Goal: Task Accomplishment & Management: Complete application form

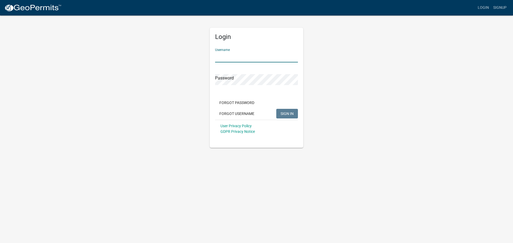
click at [248, 57] on input "Username" at bounding box center [256, 57] width 83 height 11
type input "meyerbuilding"
click at [276, 109] on button "SIGN IN" at bounding box center [287, 114] width 22 height 10
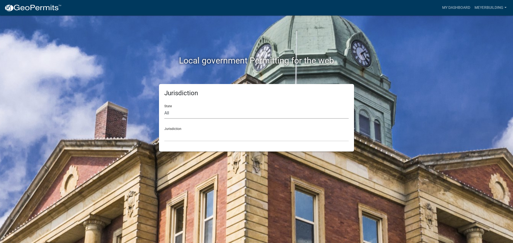
click at [190, 117] on select "All [US_STATE] [US_STATE] [US_STATE] [US_STATE] [US_STATE] [US_STATE] [US_STATE…" at bounding box center [256, 113] width 184 height 11
select select "[US_STATE]"
click at [164, 108] on select "All [US_STATE] [US_STATE] [US_STATE] [US_STATE] [US_STATE] [US_STATE] [US_STATE…" at bounding box center [256, 113] width 184 height 11
click at [181, 138] on select "City of [GEOGRAPHIC_DATA], [US_STATE] City of [GEOGRAPHIC_DATA], [US_STATE] Cit…" at bounding box center [256, 136] width 184 height 11
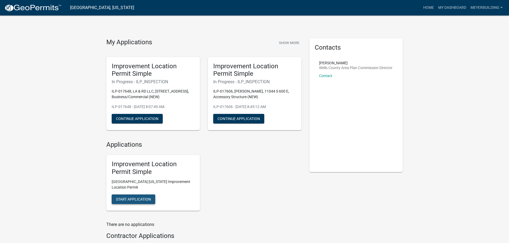
click at [141, 197] on button "Start Application" at bounding box center [134, 200] width 44 height 10
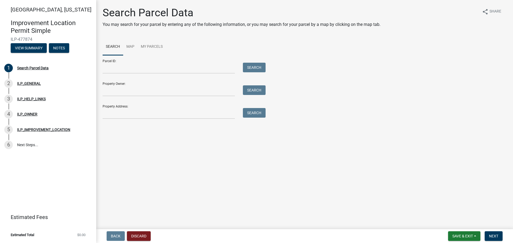
drag, startPoint x: 102, startPoint y: 114, endPoint x: 108, endPoint y: 114, distance: 5.6
click at [102, 114] on div at bounding box center [169, 113] width 140 height 11
click at [116, 115] on input "Property Address:" at bounding box center [169, 113] width 132 height 11
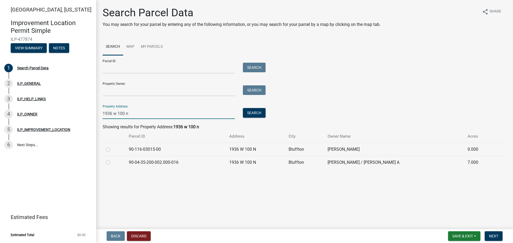
type input "1936 w 100 n"
click at [112, 159] on label at bounding box center [112, 159] width 0 height 0
click at [112, 162] on input "radio" at bounding box center [113, 160] width 3 height 3
radio input "true"
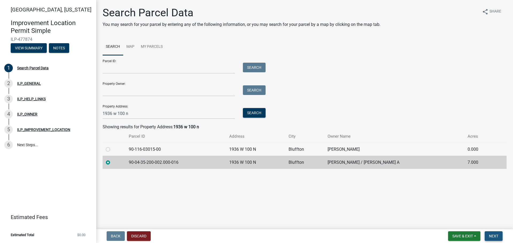
click at [493, 236] on span "Next" at bounding box center [493, 236] width 9 height 4
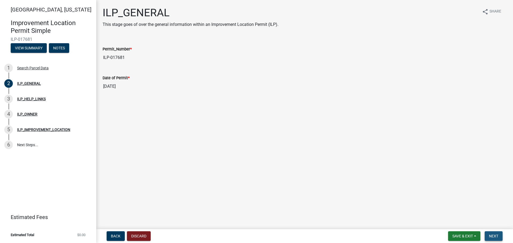
click at [494, 235] on span "Next" at bounding box center [493, 236] width 9 height 4
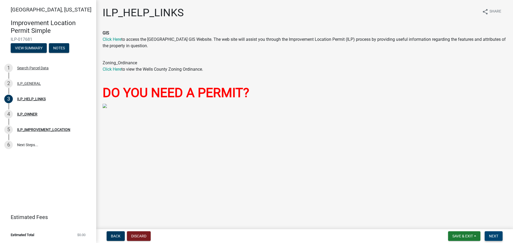
click at [496, 236] on span "Next" at bounding box center [493, 236] width 9 height 4
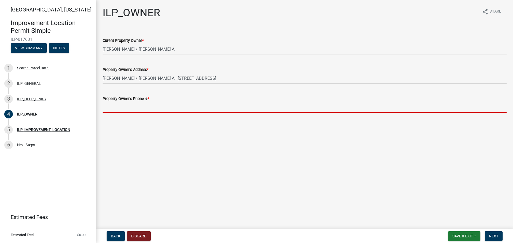
click at [113, 108] on input "Property Owner's Phone # *" at bounding box center [305, 107] width 404 height 11
click at [138, 108] on input "Property Owner's Phone # *" at bounding box center [305, 107] width 404 height 11
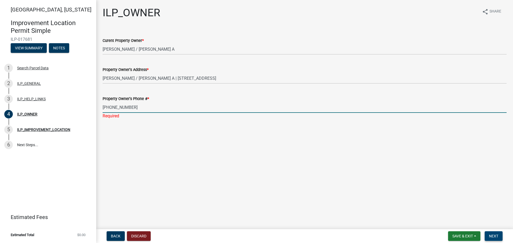
type input "[PHONE_NUMBER]"
click at [493, 236] on span "Next" at bounding box center [493, 236] width 9 height 4
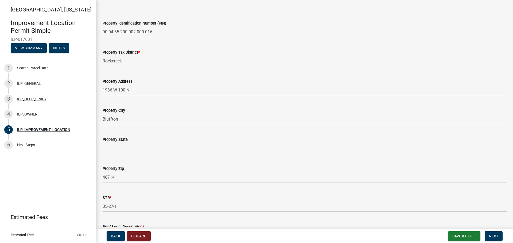
scroll to position [27, 0]
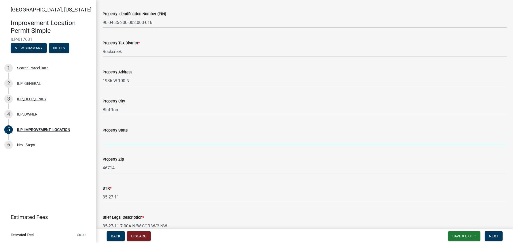
click at [137, 140] on input "Property State" at bounding box center [305, 139] width 404 height 11
type input "[US_STATE]"
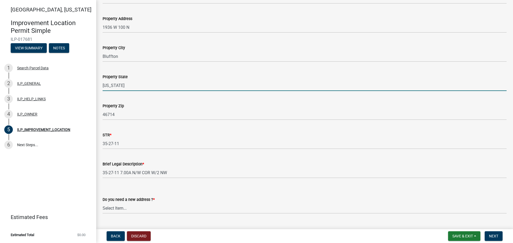
scroll to position [92, 0]
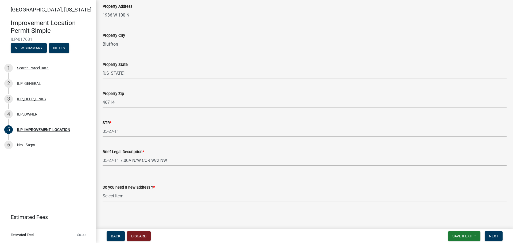
click at [127, 196] on select "Select Item... YES NO" at bounding box center [305, 196] width 404 height 11
click at [103, 191] on select "Select Item... YES NO" at bounding box center [305, 196] width 404 height 11
select select "03ef64e6-f0ff-43c9-aded-972c487e3507"
click at [490, 236] on span "Next" at bounding box center [493, 236] width 9 height 4
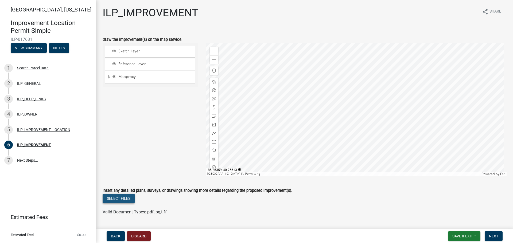
click at [121, 196] on button "Select files" at bounding box center [119, 199] width 32 height 10
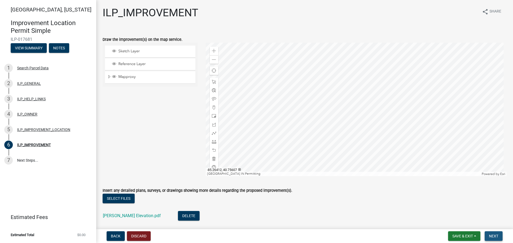
click at [493, 235] on span "Next" at bounding box center [493, 236] width 9 height 4
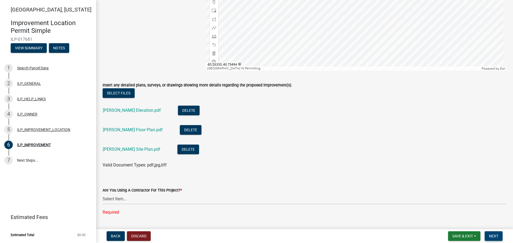
scroll to position [107, 0]
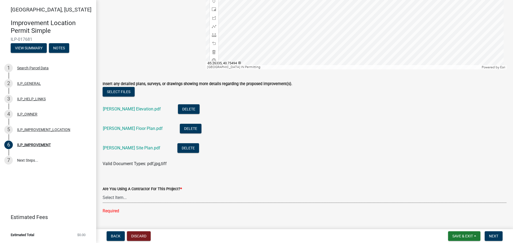
click at [127, 197] on select "Select Item... YES NO" at bounding box center [305, 197] width 404 height 11
click at [103, 192] on select "Select Item... YES NO" at bounding box center [305, 197] width 404 height 11
select select "71b507d0-569d-4a0a-b334-f72445909e69"
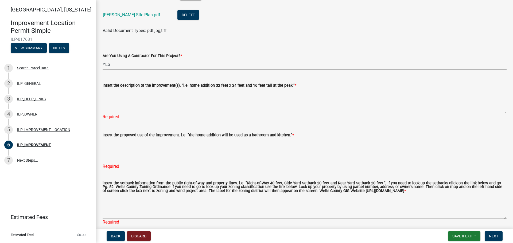
scroll to position [240, 0]
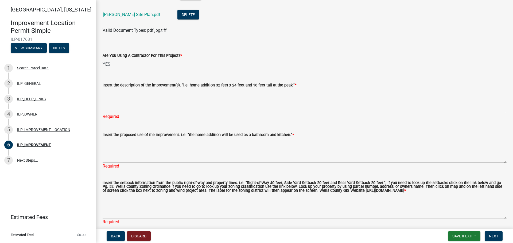
click at [125, 109] on textarea "Insert the description of the improvement(s). "i.e. home addition 32 feet x 24 …" at bounding box center [305, 100] width 404 height 25
click at [126, 109] on textarea "Insert the description of the improvement(s). "i.e. home addition 32 feet x 24 …" at bounding box center [305, 100] width 404 height 25
click at [106, 109] on textarea "Insert the description of the improvement(s). "i.e. home addition 32 feet x 24 …" at bounding box center [305, 100] width 404 height 25
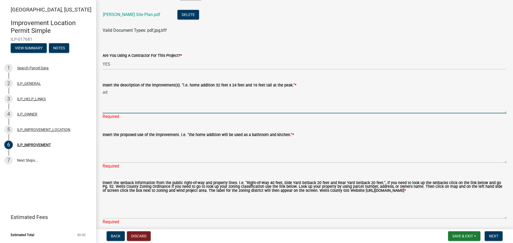
type textarea "a"
type textarea "30x20 addition to barn"
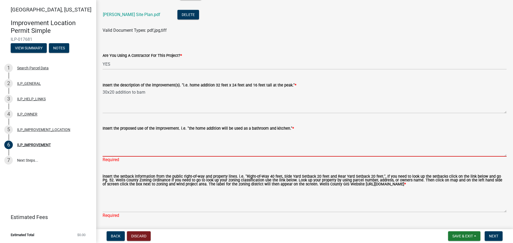
click at [130, 150] on textarea "Insert the proposed use of the improvement. i.e. "the home addition will be use…" at bounding box center [305, 144] width 404 height 25
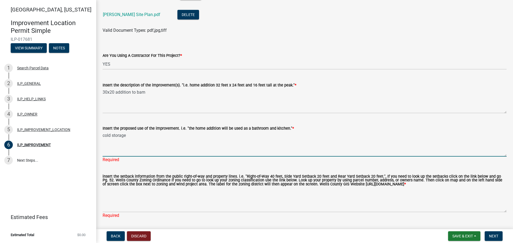
type textarea "cold storage"
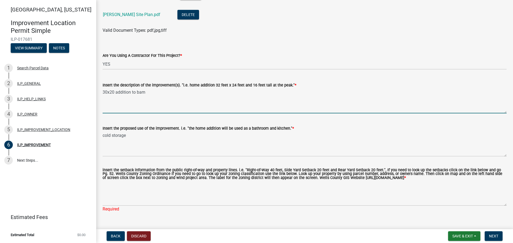
click at [168, 93] on textarea "30x20 addition to barn" at bounding box center [305, 100] width 404 height 25
click at [176, 93] on textarea "30x20 addition to barn" at bounding box center [305, 100] width 404 height 25
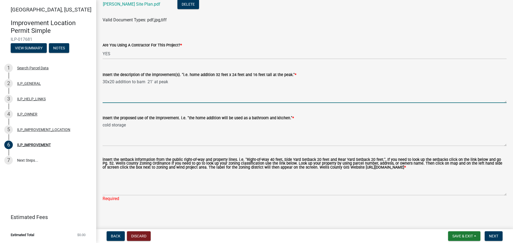
type textarea "30x20 addition to barn 21' at peak"
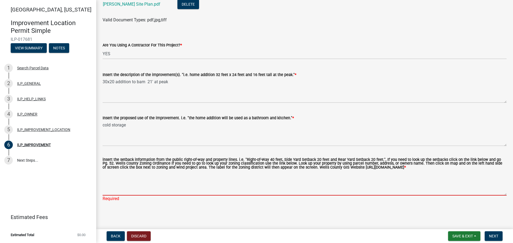
click at [138, 193] on textarea "insert the setback information from the public right-of-way and property lines.…" at bounding box center [305, 183] width 404 height 25
click at [141, 186] on textarea "insert the setback information from the public right-of-way and property lines.…" at bounding box center [305, 183] width 404 height 25
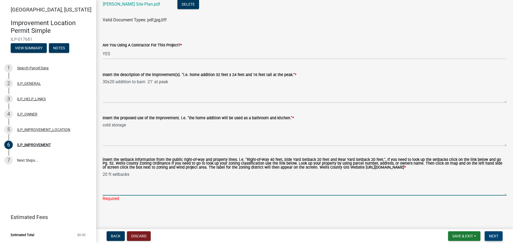
type textarea "20 ft setbacks"
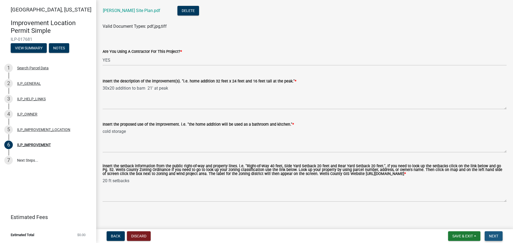
scroll to position [248, 0]
click at [497, 236] on span "Next" at bounding box center [493, 236] width 9 height 4
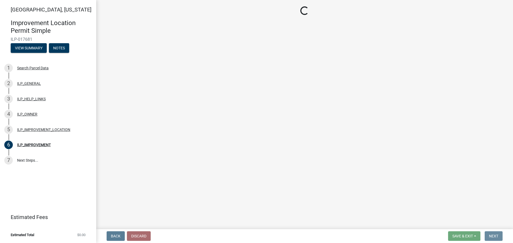
scroll to position [0, 0]
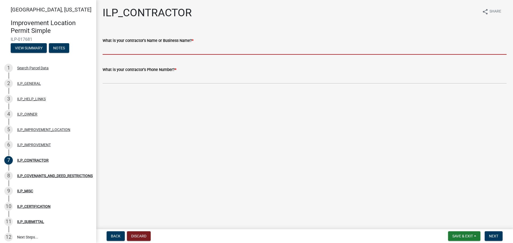
click at [147, 50] on input "What is your contractor's Name or Business Name? *" at bounding box center [305, 49] width 404 height 11
type input "[PERSON_NAME] Building LLC"
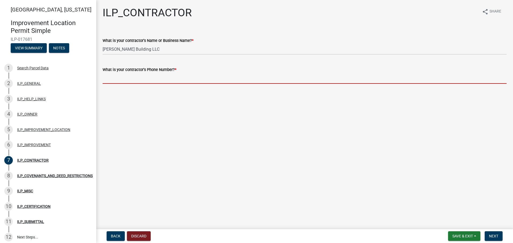
click at [142, 80] on input "What is your contractor's Phone Number? *" at bounding box center [305, 78] width 404 height 11
type input "[PHONE_NUMBER]"
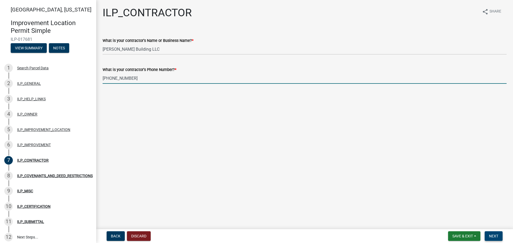
click at [493, 239] on button "Next" at bounding box center [494, 237] width 18 height 10
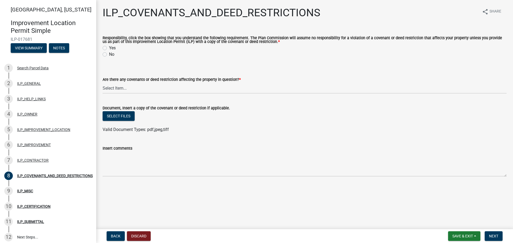
click at [109, 47] on label "Yes" at bounding box center [112, 48] width 7 height 6
click at [109, 47] on input "Yes" at bounding box center [110, 46] width 3 height 3
radio input "true"
click at [108, 90] on select "Select Item... YES NO" at bounding box center [305, 88] width 404 height 11
click at [103, 83] on select "Select Item... YES NO" at bounding box center [305, 88] width 404 height 11
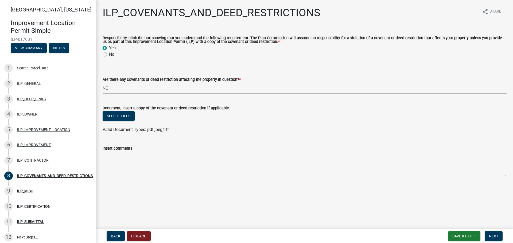
select select "8e2002f1-ace1-422c-92a0-aa7ffd64ff05"
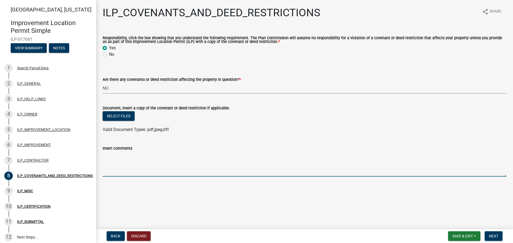
click at [124, 170] on textarea "Insert comments" at bounding box center [305, 164] width 404 height 25
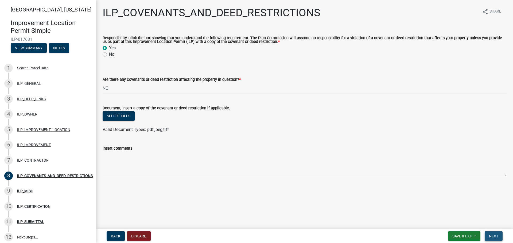
click at [494, 236] on span "Next" at bounding box center [493, 236] width 9 height 4
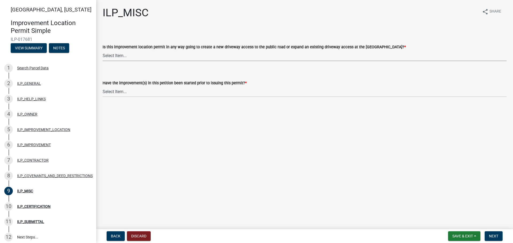
click at [112, 54] on select "Select Item... YES NO" at bounding box center [305, 55] width 404 height 11
click at [103, 50] on select "Select Item... YES NO" at bounding box center [305, 55] width 404 height 11
select select "efdfc372-da28-48aa-82f0-d86e80c7002d"
click at [122, 91] on select "Select Item... YES NO" at bounding box center [305, 91] width 404 height 11
click at [103, 86] on select "Select Item... YES NO" at bounding box center [305, 91] width 404 height 11
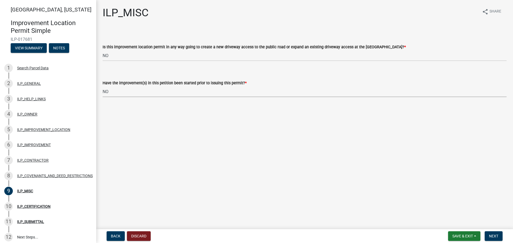
select select "87690217-1c5d-4f3f-89a3-85c12ce3295a"
click at [492, 237] on span "Next" at bounding box center [493, 236] width 9 height 4
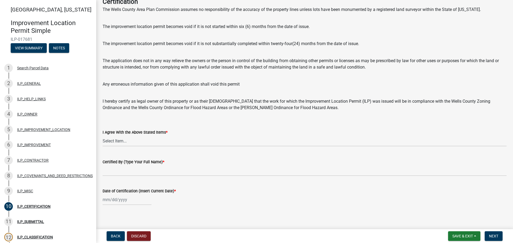
scroll to position [37, 0]
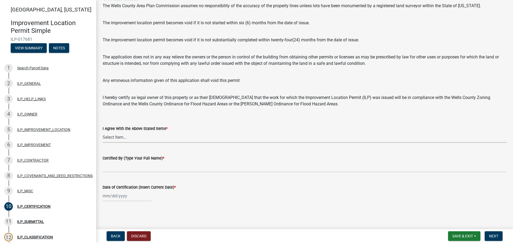
click at [135, 139] on select "Select Item... Yes" at bounding box center [305, 137] width 404 height 11
click at [103, 132] on select "Select Item... Yes" at bounding box center [305, 137] width 404 height 11
select select "bd96893d-fc5a-4886-96bc-c23f48f60341"
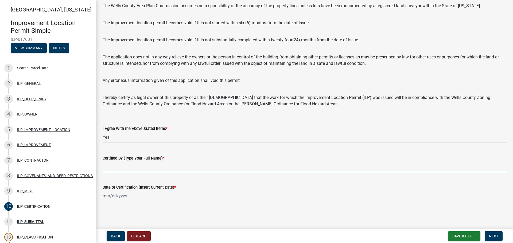
click at [116, 169] on input "Certified By (Type Your Full Name) *" at bounding box center [305, 167] width 404 height 11
type input "[PERSON_NAME] Building LLC"
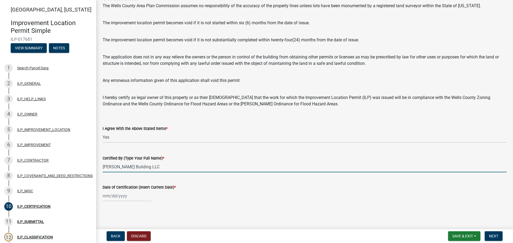
click at [130, 198] on input "Date of Certification (Insert Current Date) *" at bounding box center [127, 196] width 49 height 11
select select "9"
select select "2025"
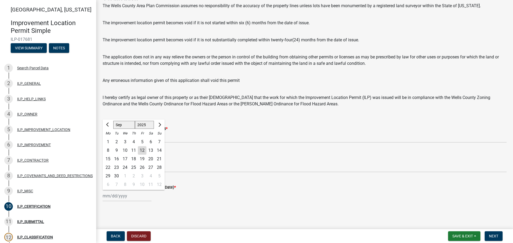
click at [141, 150] on div "12" at bounding box center [142, 150] width 9 height 9
type input "[DATE]"
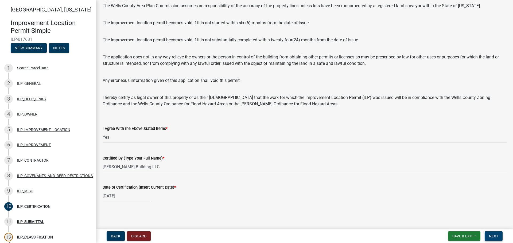
click at [494, 235] on span "Next" at bounding box center [493, 236] width 9 height 4
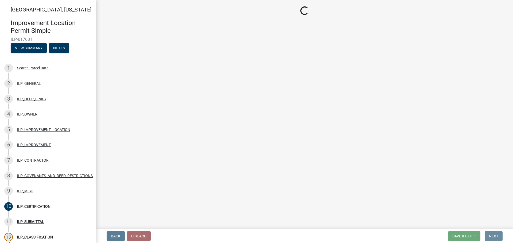
scroll to position [0, 0]
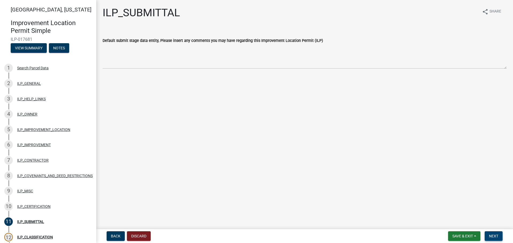
click at [494, 235] on span "Next" at bounding box center [493, 236] width 9 height 4
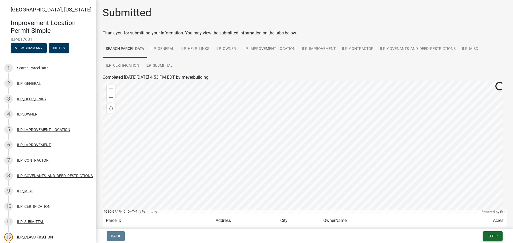
click at [494, 235] on span "Exit" at bounding box center [491, 236] width 8 height 4
click at [477, 223] on button "Save & Exit" at bounding box center [481, 222] width 43 height 13
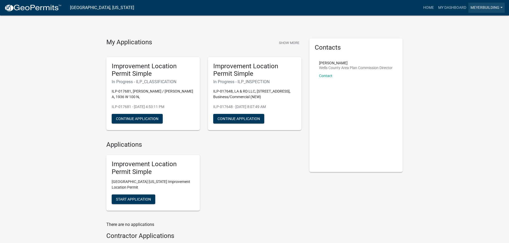
click at [489, 7] on link "meyerbuilding" at bounding box center [486, 8] width 36 height 10
click at [474, 42] on link "Logout" at bounding box center [483, 39] width 43 height 13
